Goal: Navigation & Orientation: Find specific page/section

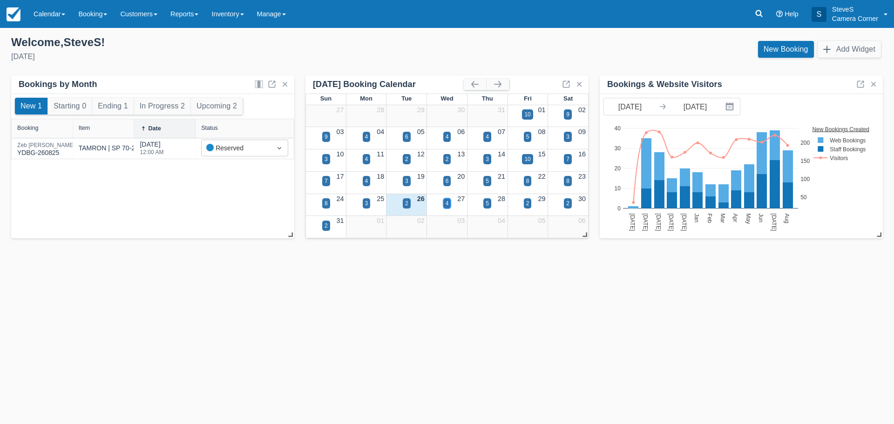
click at [447, 204] on div "4" at bounding box center [446, 203] width 3 height 8
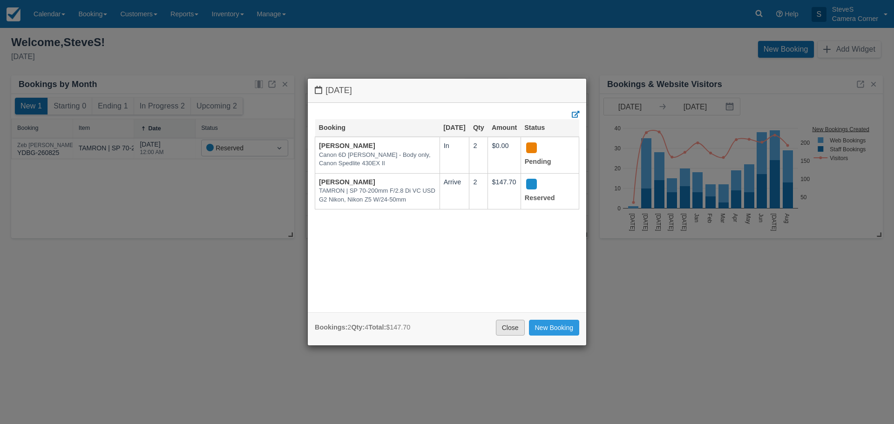
click at [516, 328] on link "Close" at bounding box center [510, 328] width 29 height 16
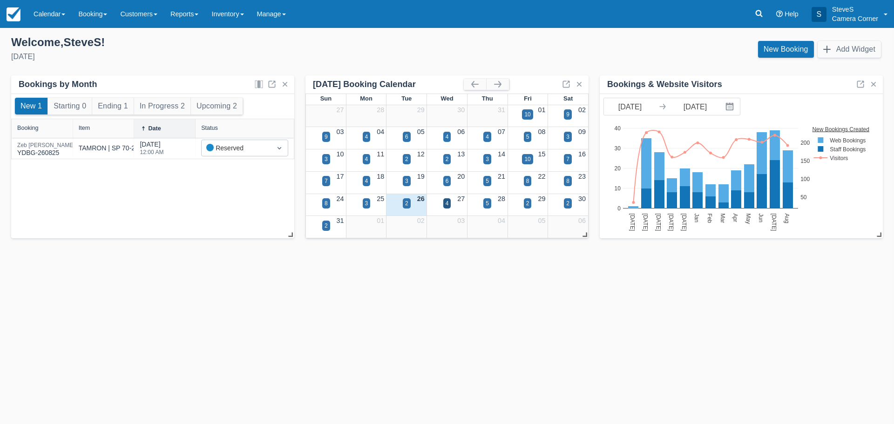
click at [491, 206] on div "5" at bounding box center [487, 209] width 40 height 11
click at [489, 202] on div "5" at bounding box center [487, 203] width 8 height 10
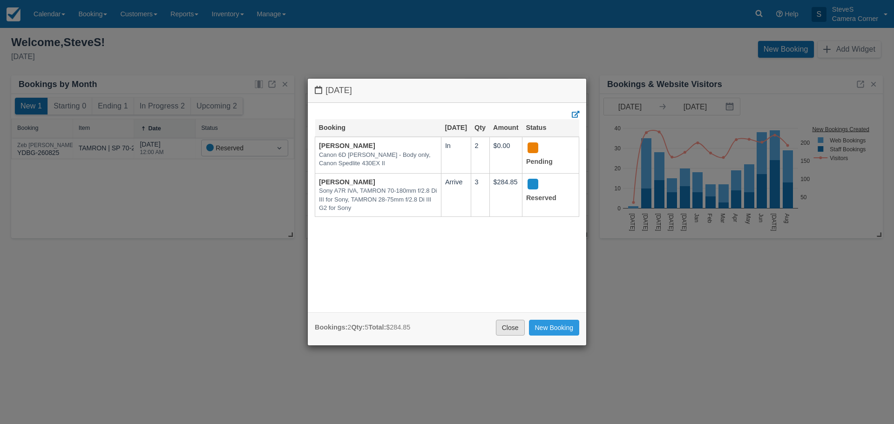
click at [519, 326] on link "Close" at bounding box center [510, 328] width 29 height 16
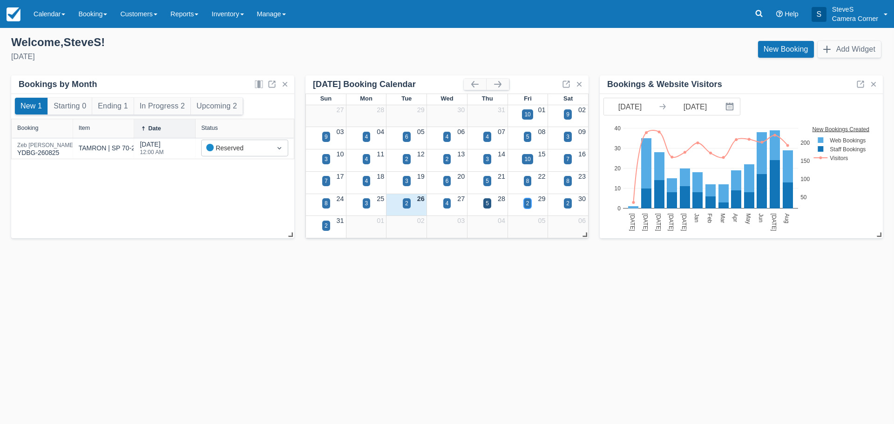
click at [526, 204] on div "2" at bounding box center [527, 203] width 3 height 8
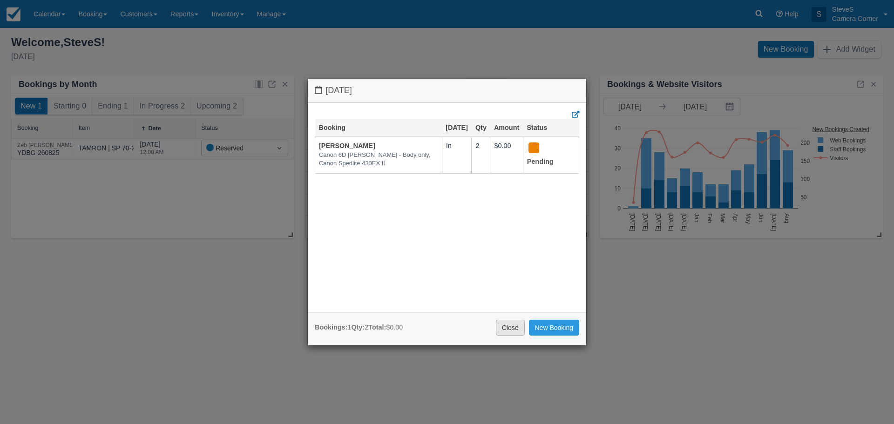
click at [510, 331] on link "Close" at bounding box center [510, 328] width 29 height 16
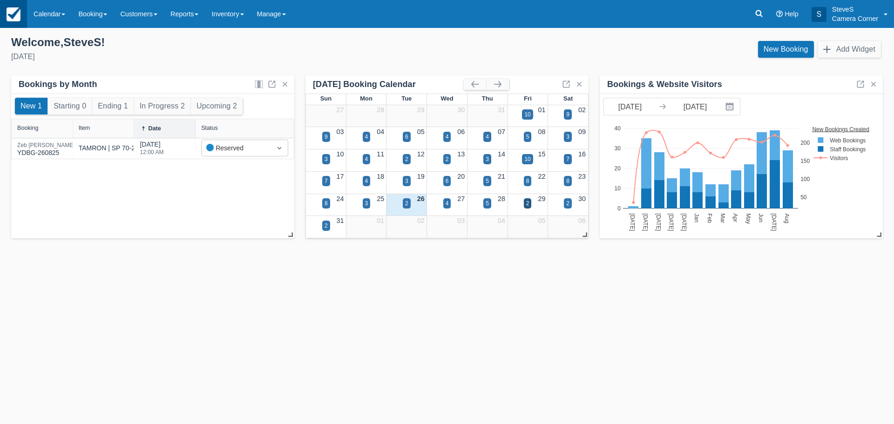
click at [7, 15] on img at bounding box center [14, 14] width 14 height 14
click at [60, 13] on link "Calendar" at bounding box center [49, 14] width 45 height 28
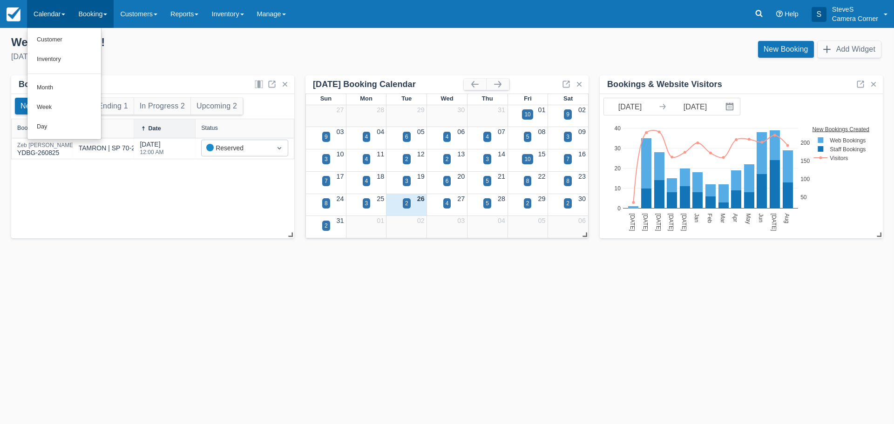
click at [99, 12] on link "Booking" at bounding box center [93, 14] width 42 height 28
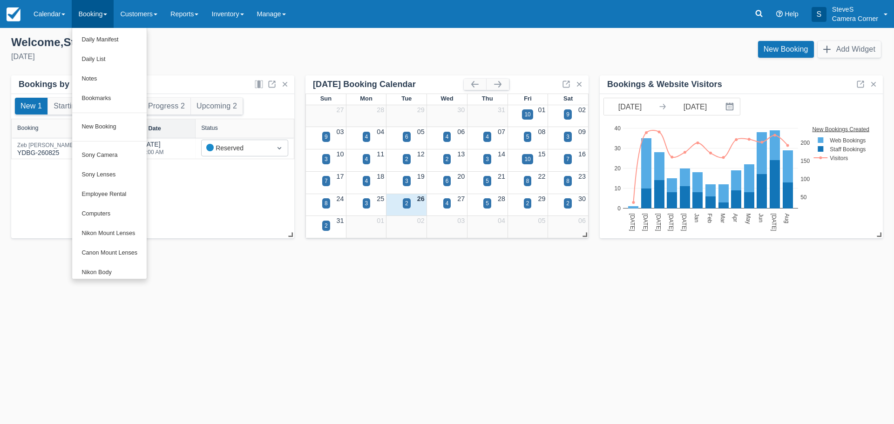
click at [282, 74] on div "Add your inventory Select how you would like to set up your inventory RECOMMEND…" at bounding box center [447, 140] width 894 height 210
